Goal: Check status: Check status

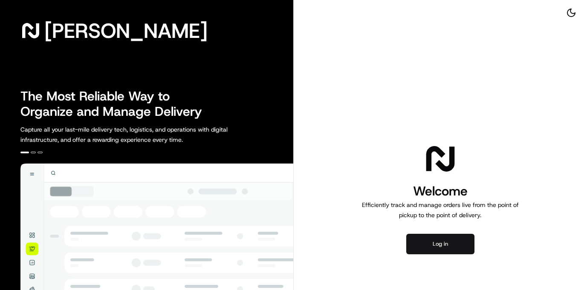
click at [422, 244] on button "Log in" at bounding box center [440, 244] width 68 height 20
